Goal: Task Accomplishment & Management: Use online tool/utility

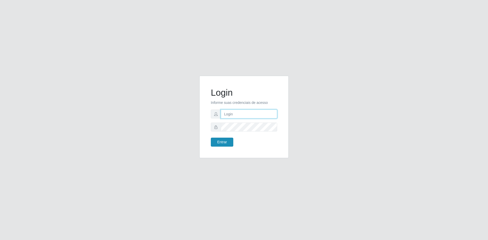
type input "[EMAIL_ADDRESS][DOMAIN_NAME]"
click at [223, 142] on button "Entrar" at bounding box center [222, 141] width 22 height 9
click at [226, 139] on button "Entrar" at bounding box center [222, 141] width 22 height 9
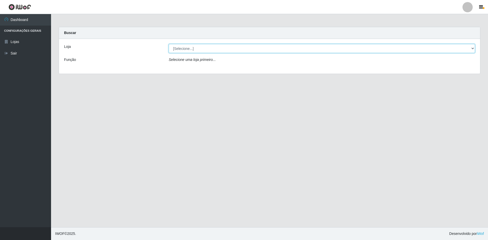
click at [227, 52] on select "[Selecione...] Extrabom - Loja 57 Anchieta" at bounding box center [322, 48] width 307 height 9
select select "470"
click at [169, 44] on select "[Selecione...] Extrabom - Loja 57 Anchieta" at bounding box center [322, 48] width 307 height 9
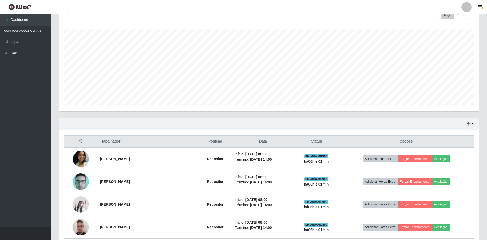
scroll to position [128, 0]
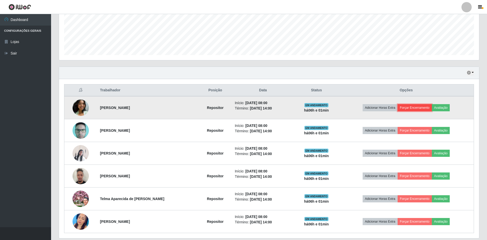
click at [418, 104] on button "Forçar Encerramento" at bounding box center [415, 107] width 34 height 7
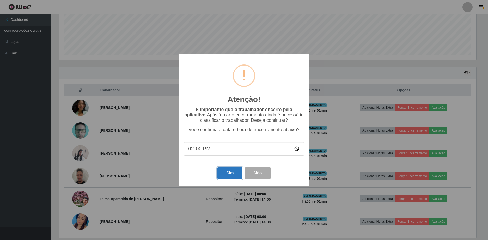
click at [229, 179] on button "Sim" at bounding box center [230, 173] width 25 height 12
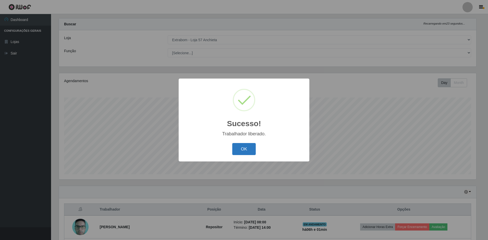
click at [246, 154] on button "OK" at bounding box center [244, 149] width 24 height 12
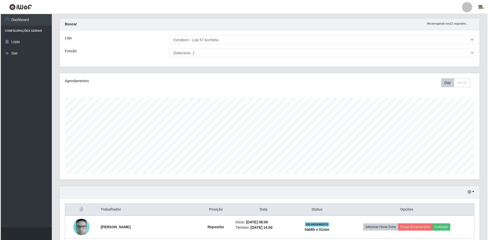
scroll to position [111, 0]
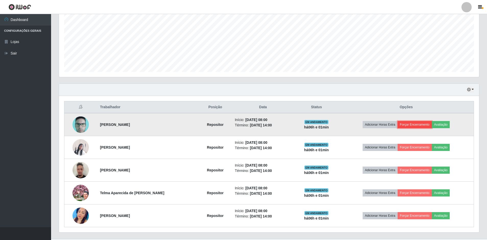
click at [414, 125] on button "Forçar Encerramento" at bounding box center [415, 124] width 34 height 7
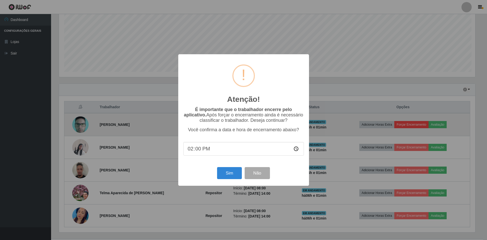
scroll to position [106, 418]
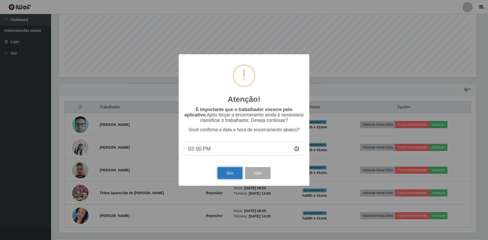
click at [239, 173] on button "Sim" at bounding box center [230, 173] width 25 height 12
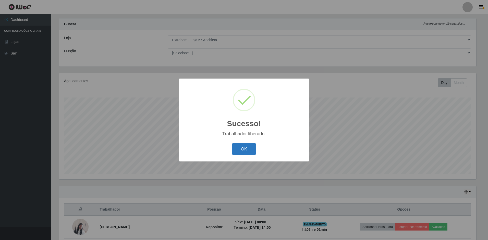
click at [250, 149] on button "OK" at bounding box center [244, 149] width 24 height 12
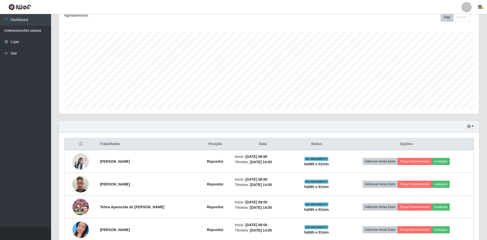
scroll to position [100, 0]
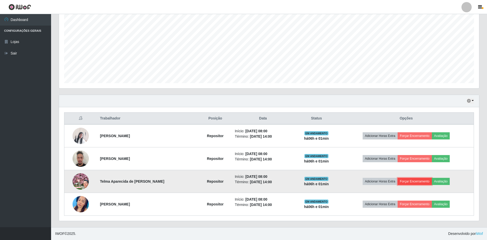
click at [413, 183] on button "Forçar Encerramento" at bounding box center [415, 181] width 34 height 7
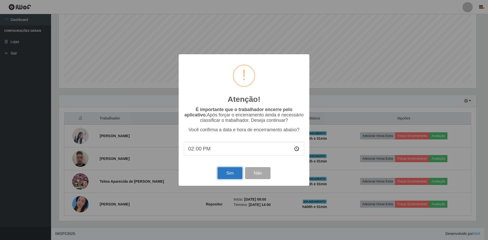
click at [239, 177] on button "Sim" at bounding box center [230, 173] width 25 height 12
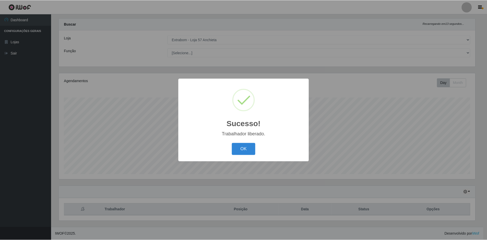
scroll to position [0, 0]
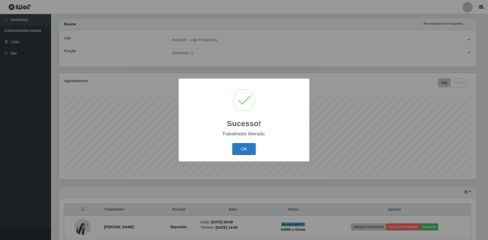
drag, startPoint x: 264, startPoint y: 149, endPoint x: 245, endPoint y: 151, distance: 19.5
click at [246, 151] on div "OK Cancel" at bounding box center [244, 149] width 121 height 15
click at [245, 151] on button "OK" at bounding box center [244, 149] width 24 height 12
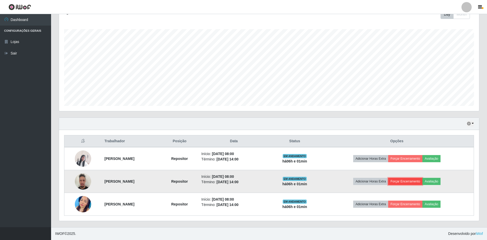
click at [413, 182] on button "Forçar Encerramento" at bounding box center [405, 181] width 34 height 7
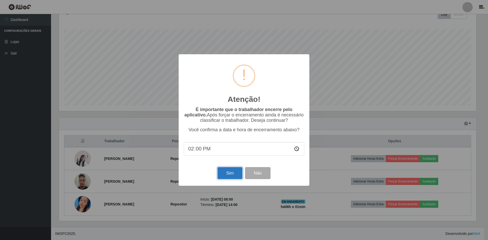
click at [230, 174] on button "Sim" at bounding box center [230, 173] width 25 height 12
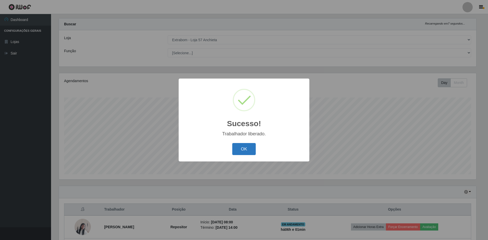
click at [238, 143] on button "OK" at bounding box center [244, 149] width 24 height 12
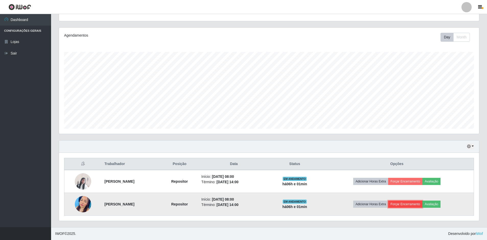
click at [418, 204] on button "Forçar Encerramento" at bounding box center [405, 203] width 34 height 7
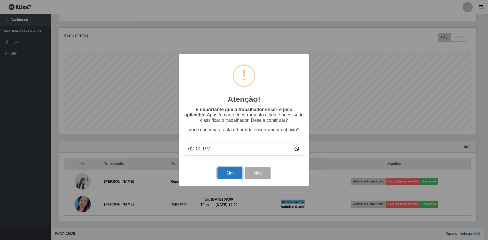
click at [225, 172] on button "Sim" at bounding box center [230, 173] width 25 height 12
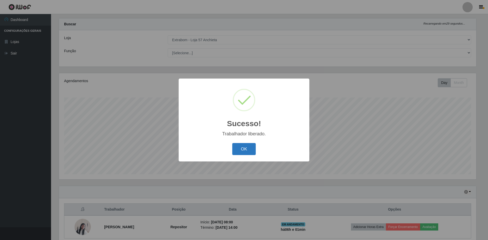
click at [241, 151] on button "OK" at bounding box center [244, 149] width 24 height 12
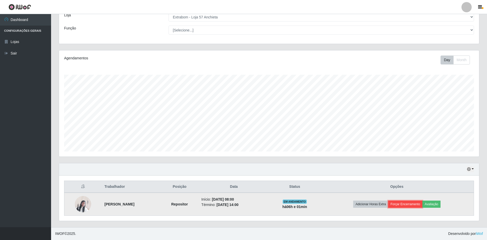
click at [419, 204] on button "Forçar Encerramento" at bounding box center [405, 203] width 34 height 7
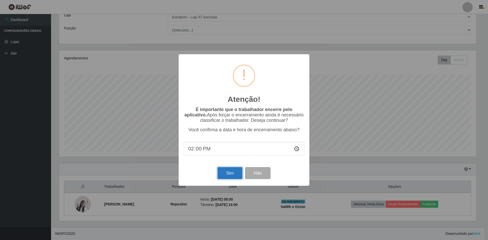
click at [225, 179] on button "Sim" at bounding box center [230, 173] width 25 height 12
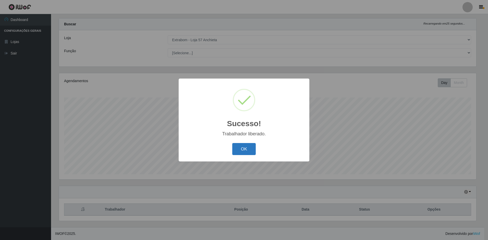
click at [243, 146] on button "OK" at bounding box center [244, 149] width 24 height 12
